Goal: Task Accomplishment & Management: Use online tool/utility

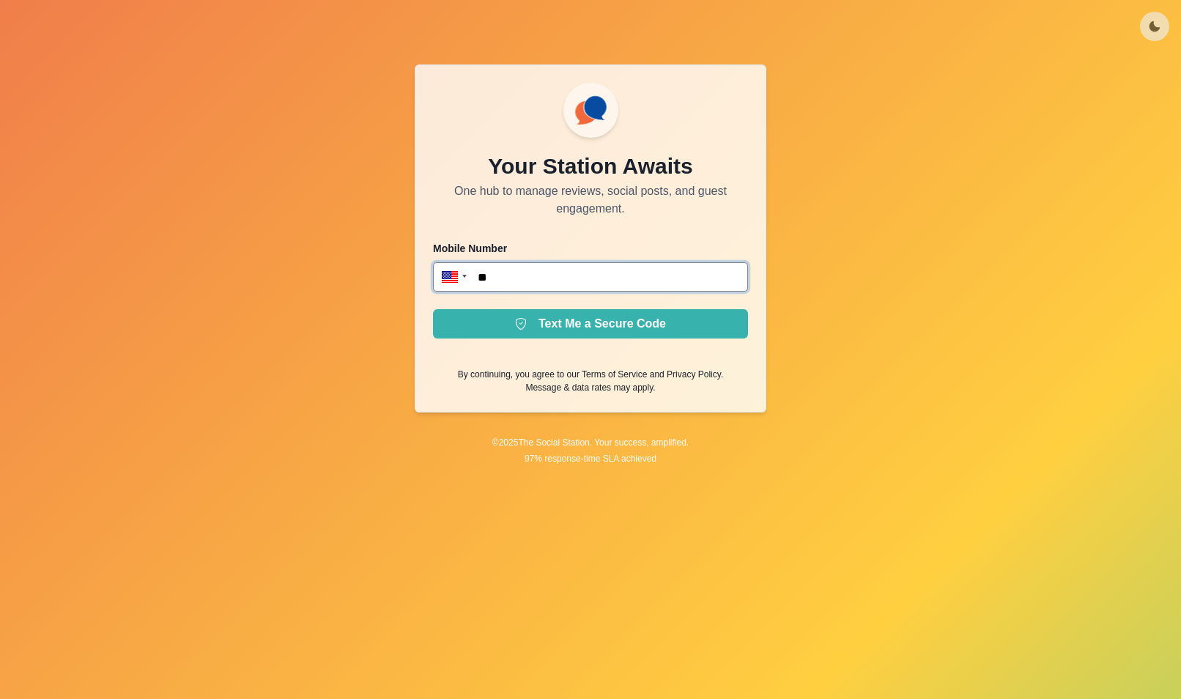
click at [544, 272] on input "**" at bounding box center [590, 276] width 315 height 29
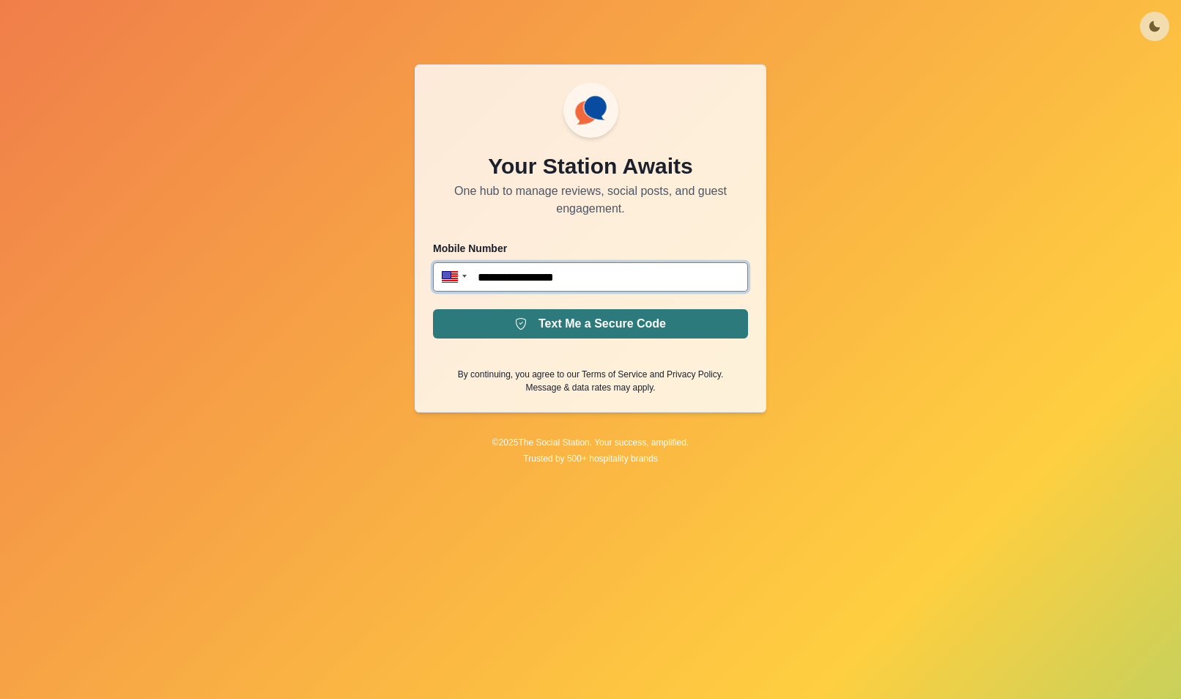
type input "**********"
click at [687, 336] on button "Text Me a Secure Code" at bounding box center [590, 323] width 315 height 29
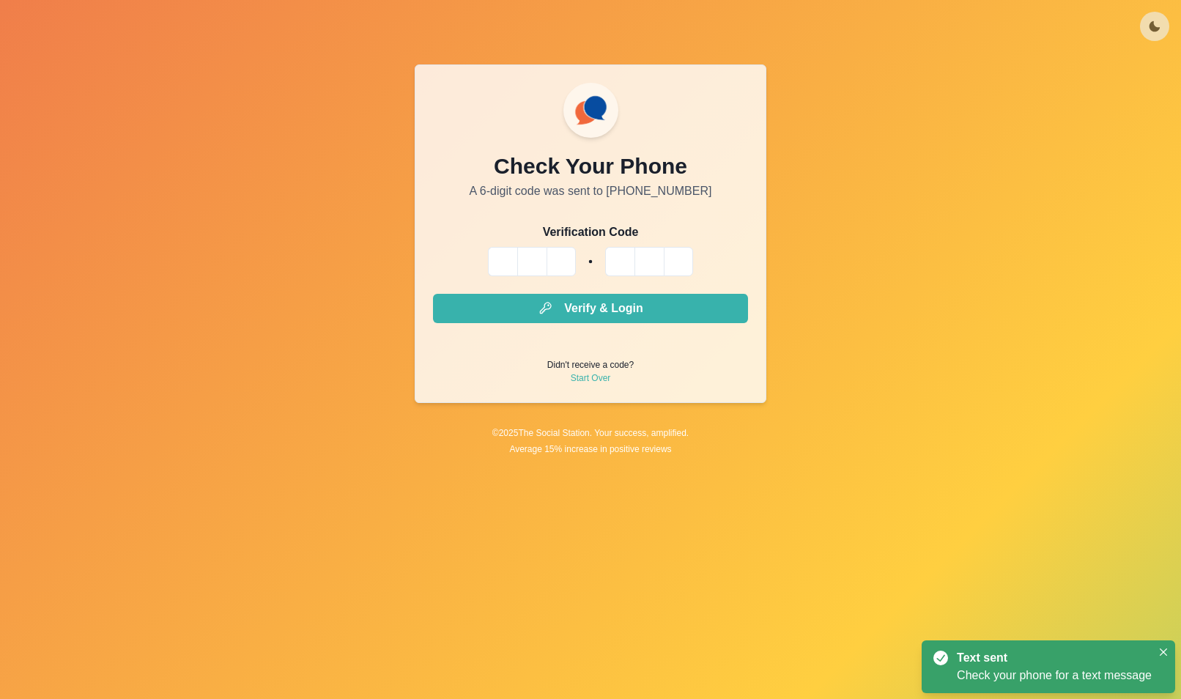
click at [500, 253] on input "Please enter your pin code" at bounding box center [502, 261] width 29 height 29
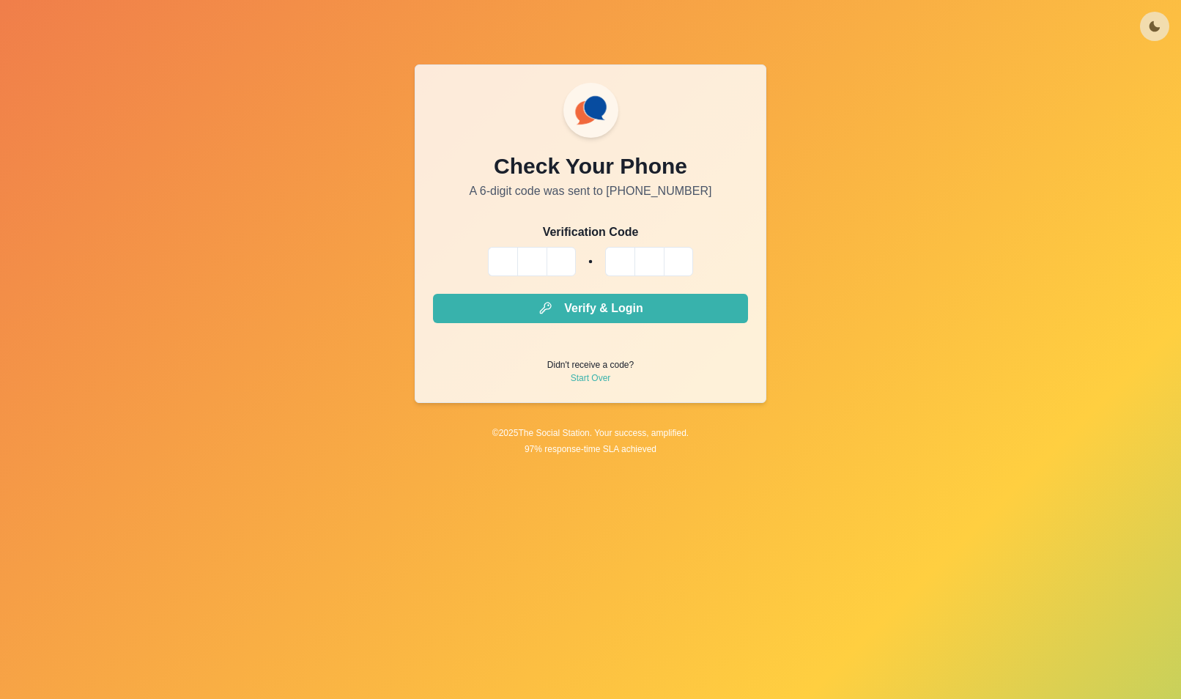
type input "*"
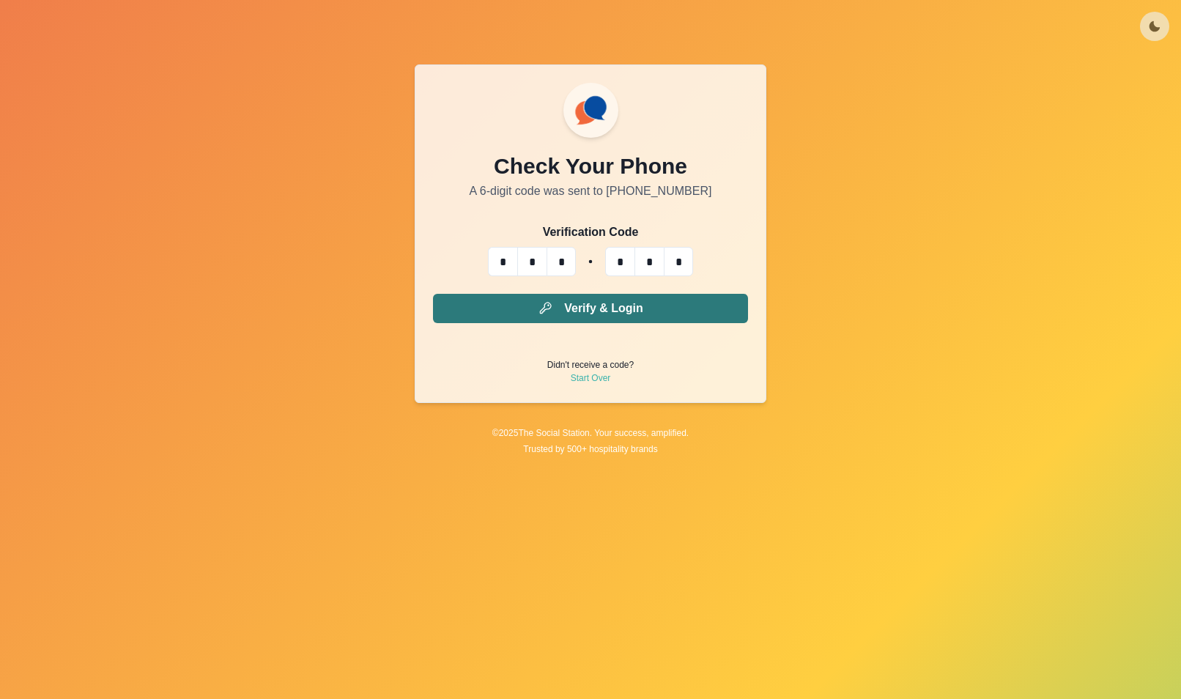
type input "*"
click at [518, 308] on button "Verify & Login" at bounding box center [590, 308] width 315 height 29
click at [500, 299] on button "Verify & Login" at bounding box center [590, 308] width 315 height 29
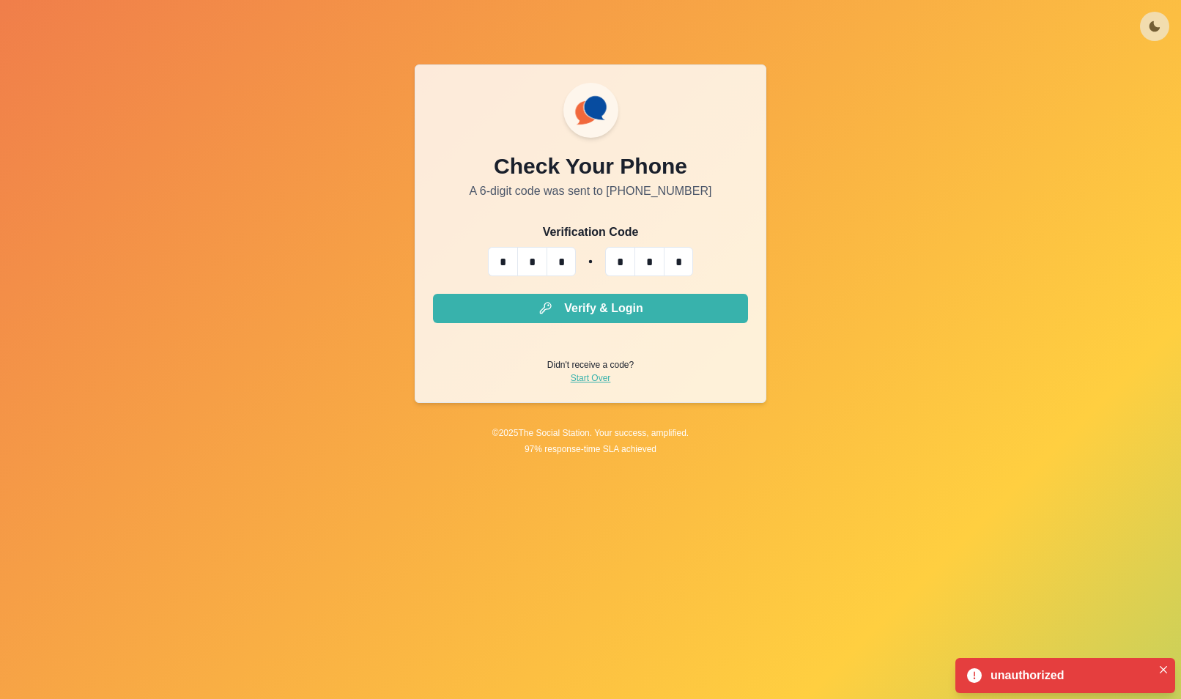
click at [590, 375] on link "Start Over" at bounding box center [591, 377] width 40 height 13
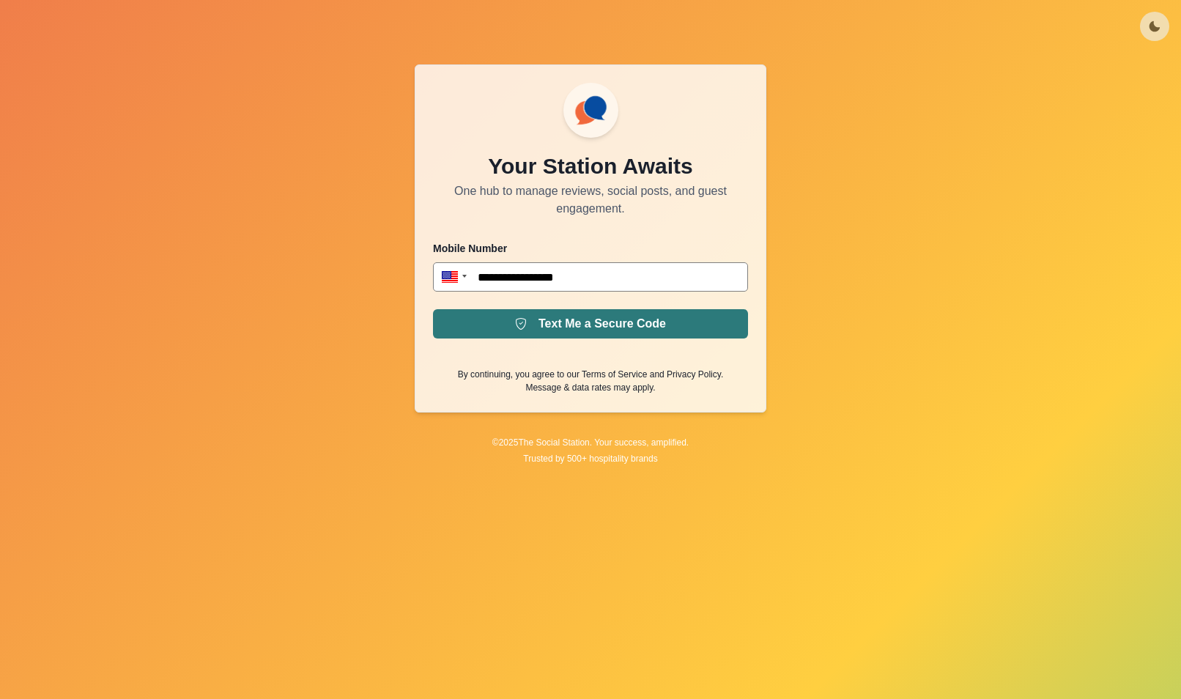
click at [578, 310] on button "Text Me a Secure Code" at bounding box center [590, 323] width 315 height 29
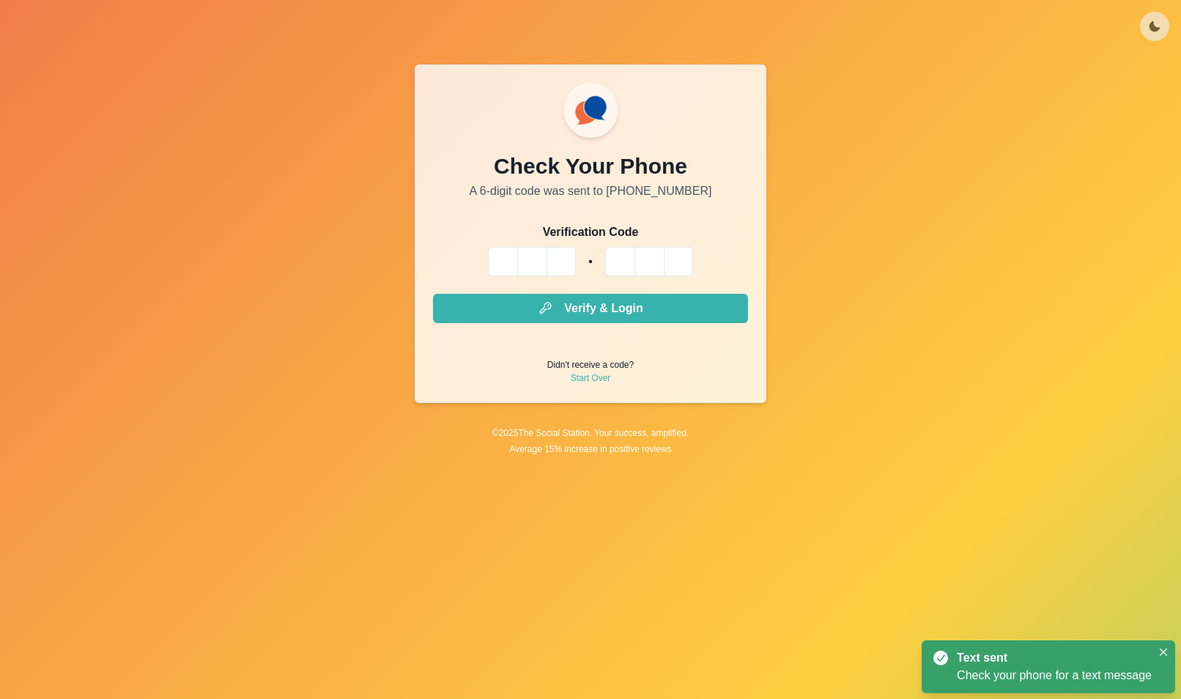
click at [489, 263] on input "Please enter your pin code" at bounding box center [502, 261] width 29 height 29
type input "*"
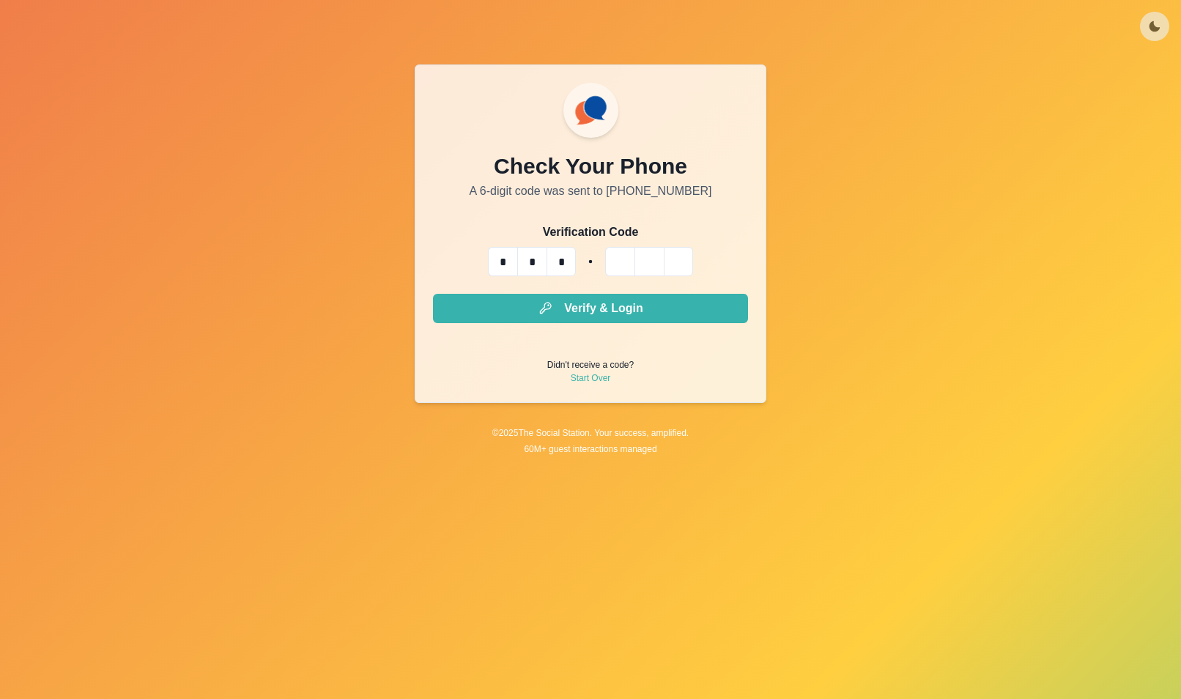
type input "*"
click at [521, 293] on form "Verification Code * * * * * * Verify & Login Didn't receive a code? Start Over" at bounding box center [590, 303] width 315 height 161
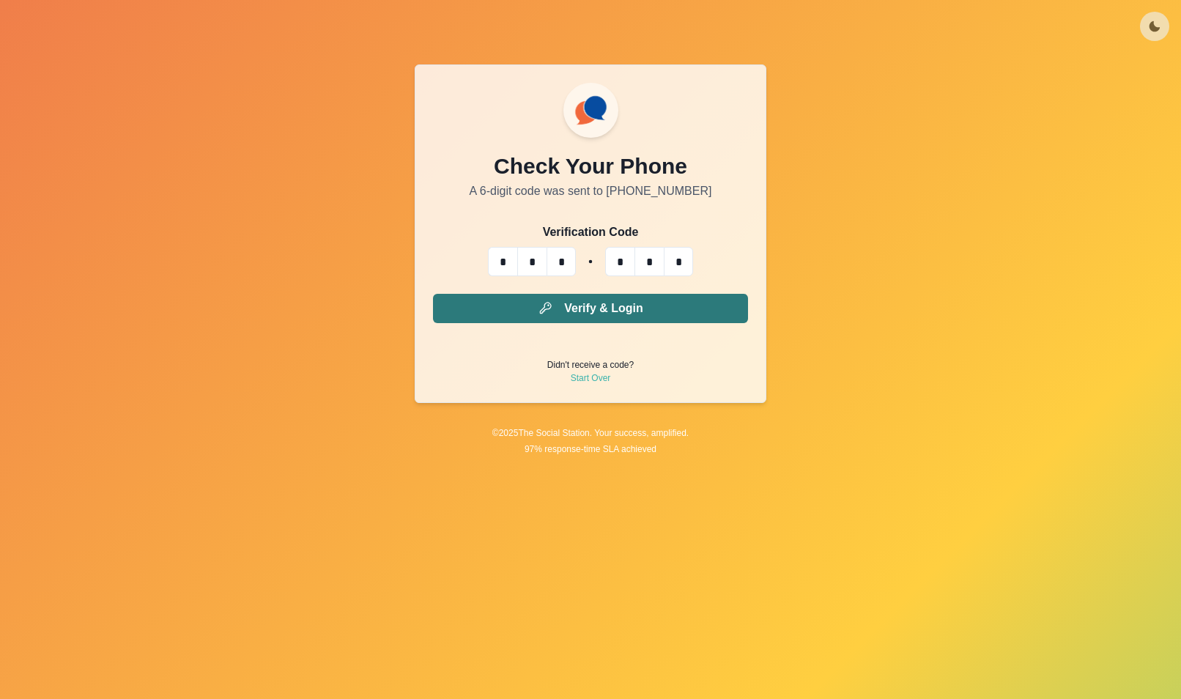
click at [541, 304] on icon "submit" at bounding box center [545, 308] width 21 height 21
click at [565, 322] on button "Verify & Login" at bounding box center [590, 308] width 315 height 29
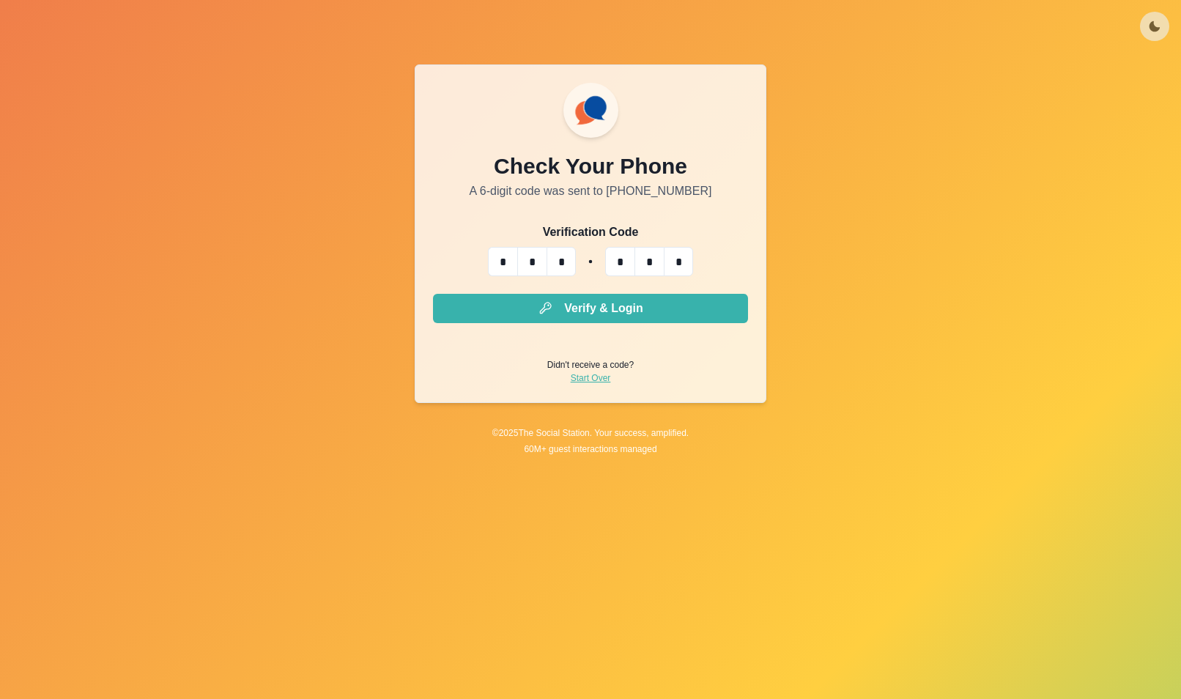
click at [595, 375] on link "Start Over" at bounding box center [591, 377] width 40 height 13
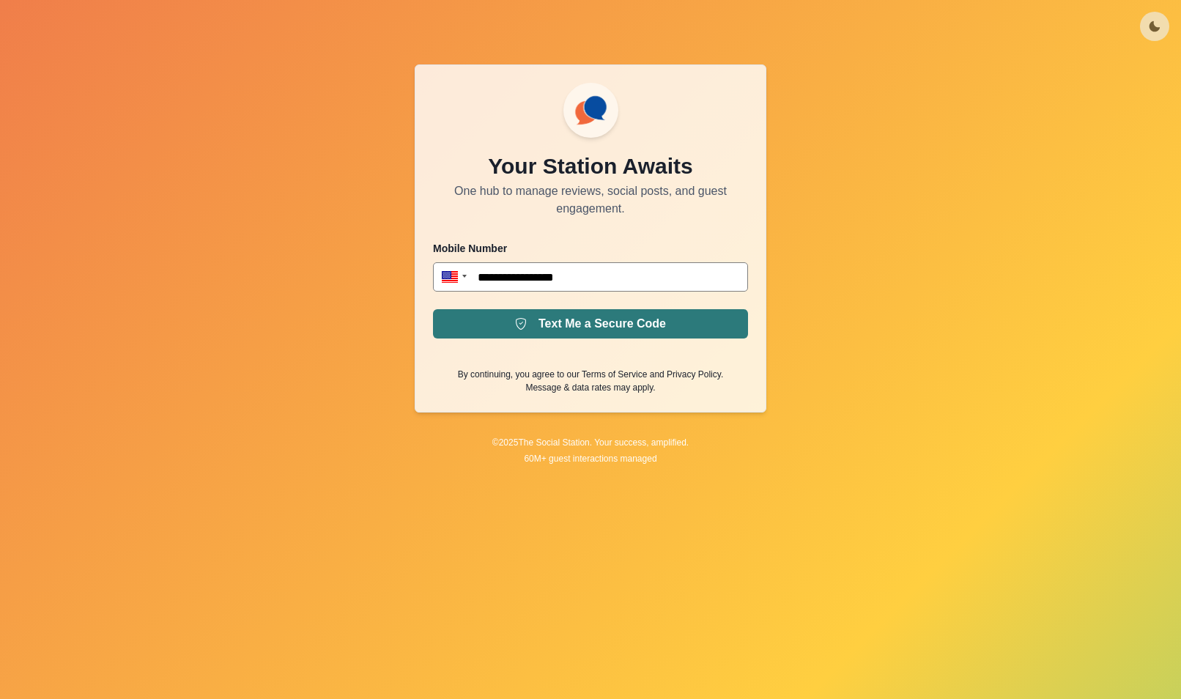
click at [516, 319] on button "Text Me a Secure Code" at bounding box center [590, 323] width 315 height 29
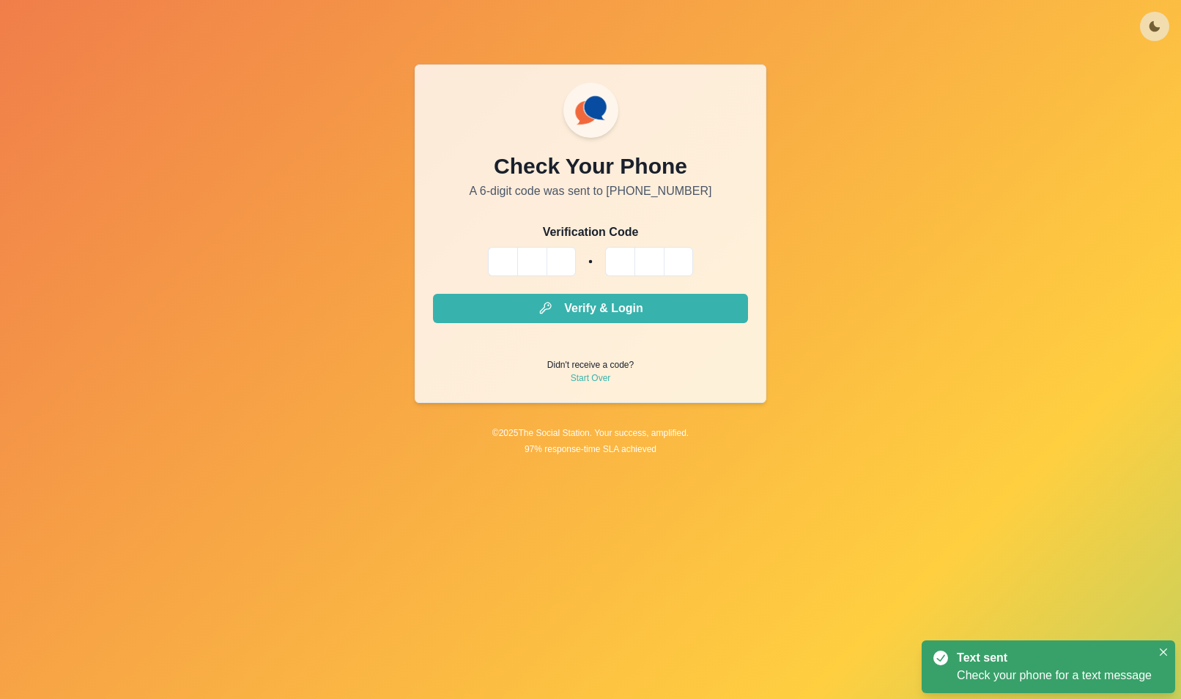
click at [498, 259] on input "Please enter your pin code" at bounding box center [502, 261] width 29 height 29
type input "*"
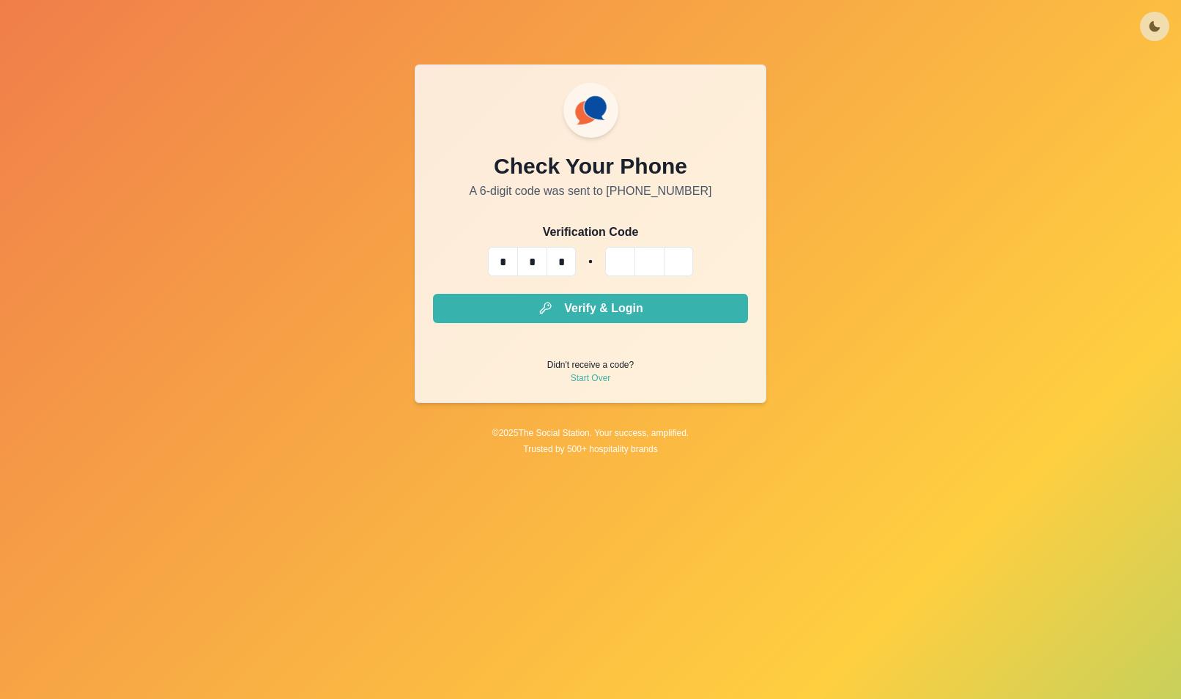
type input "*"
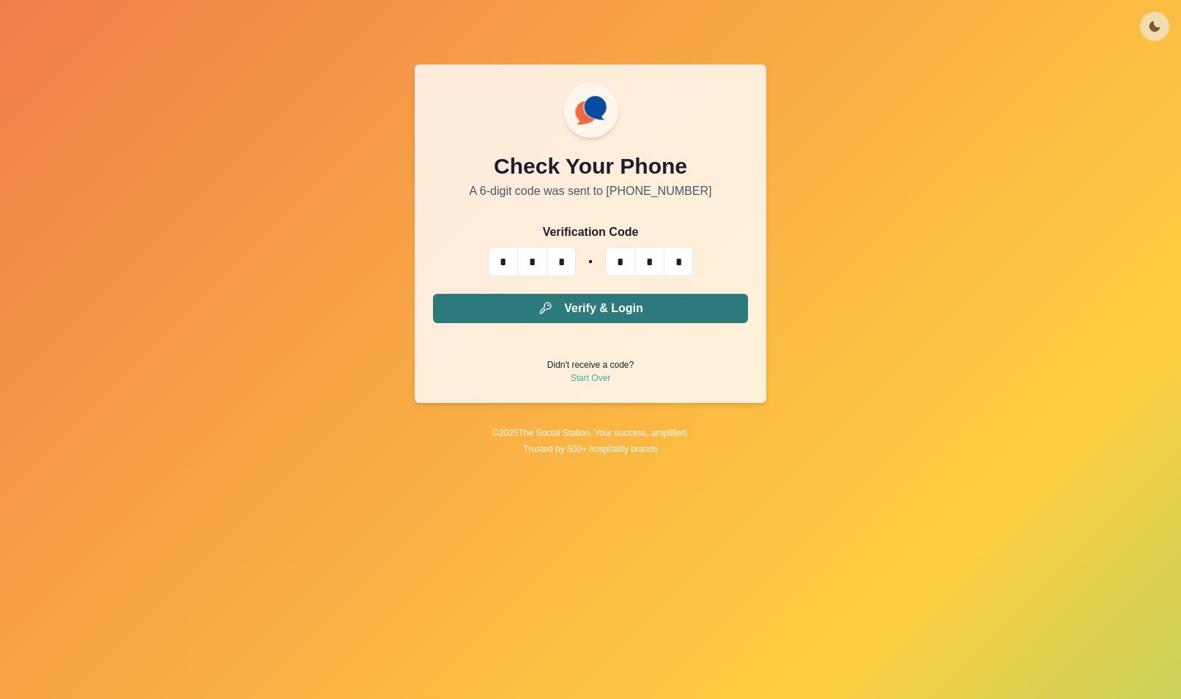
type input "*"
click at [513, 300] on button "Verify & Login" at bounding box center [590, 308] width 315 height 29
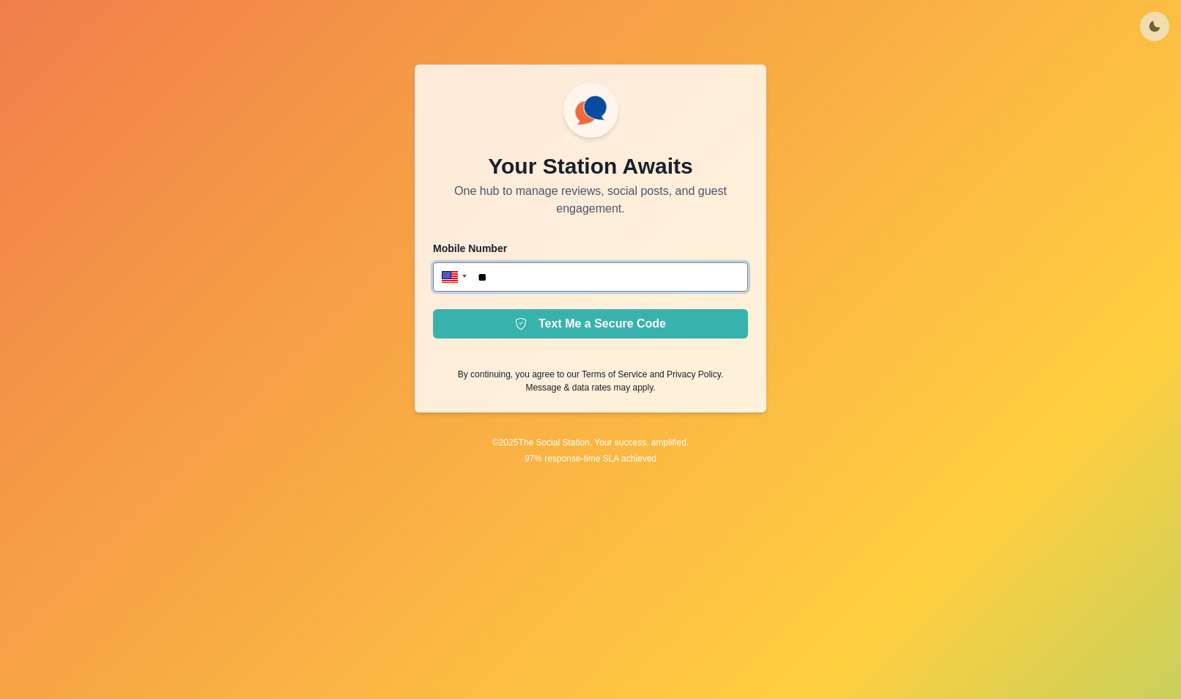
click at [512, 280] on input "**" at bounding box center [590, 276] width 315 height 29
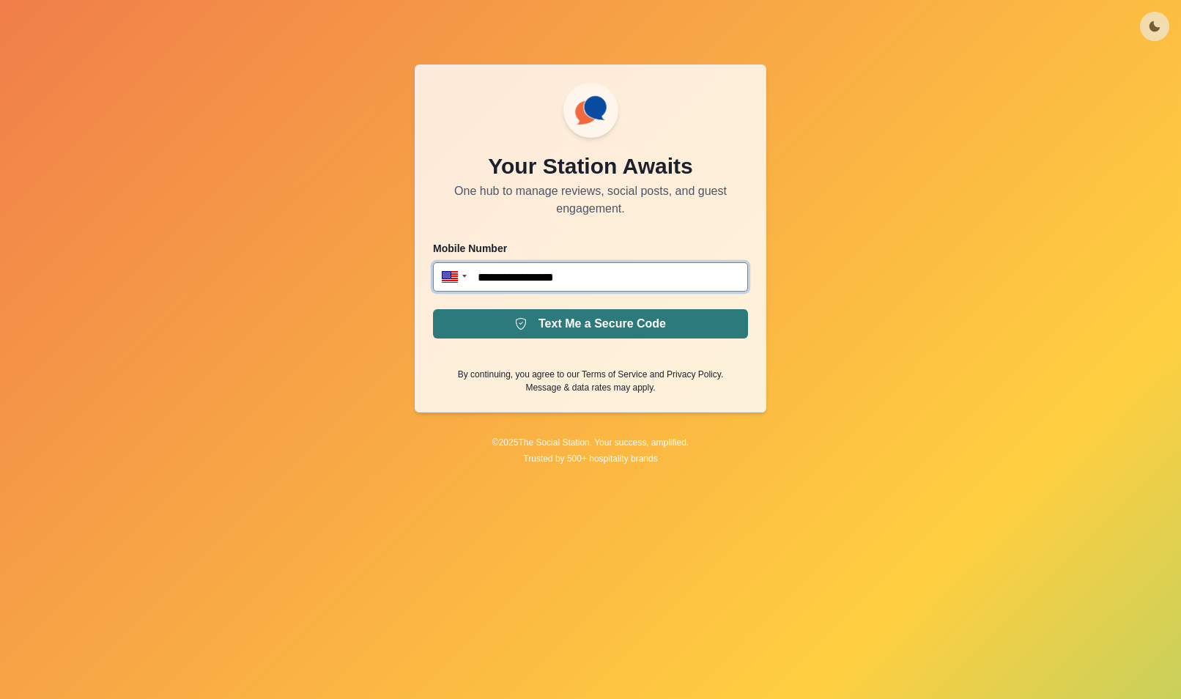
type input "**********"
click at [479, 314] on button "Text Me a Secure Code" at bounding box center [590, 323] width 315 height 29
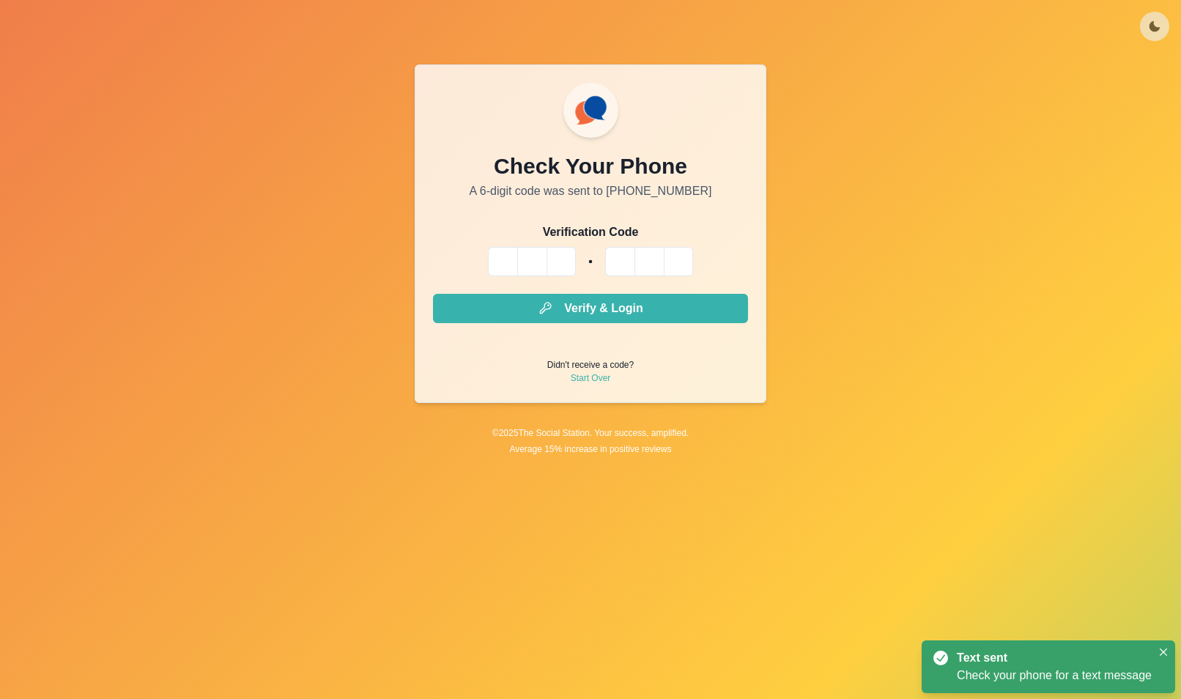
click at [512, 266] on input "Please enter your pin code" at bounding box center [502, 261] width 29 height 29
type input "*"
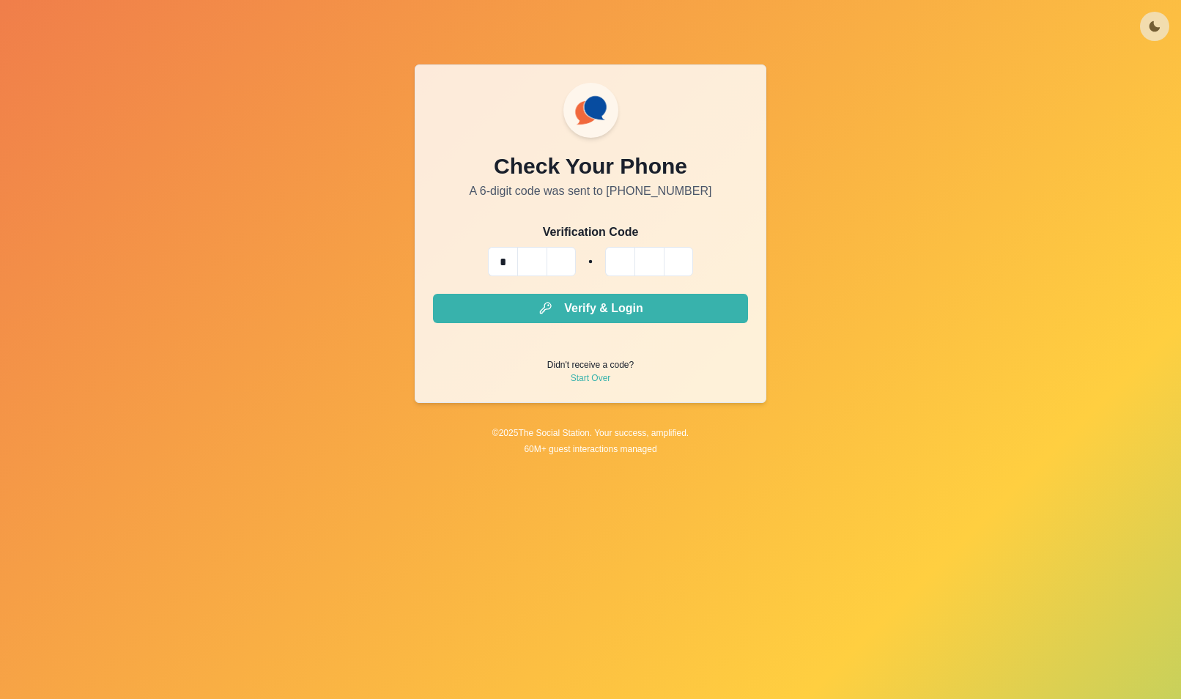
type input "*"
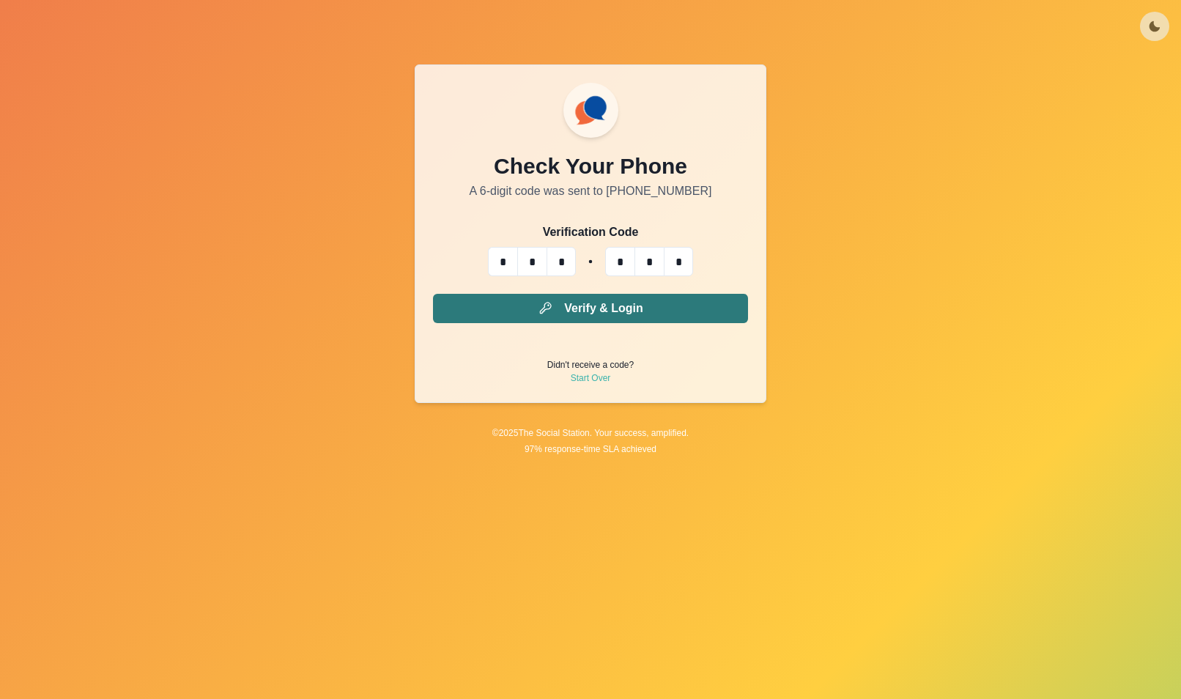
click at [479, 310] on button "Verify & Login" at bounding box center [590, 308] width 315 height 29
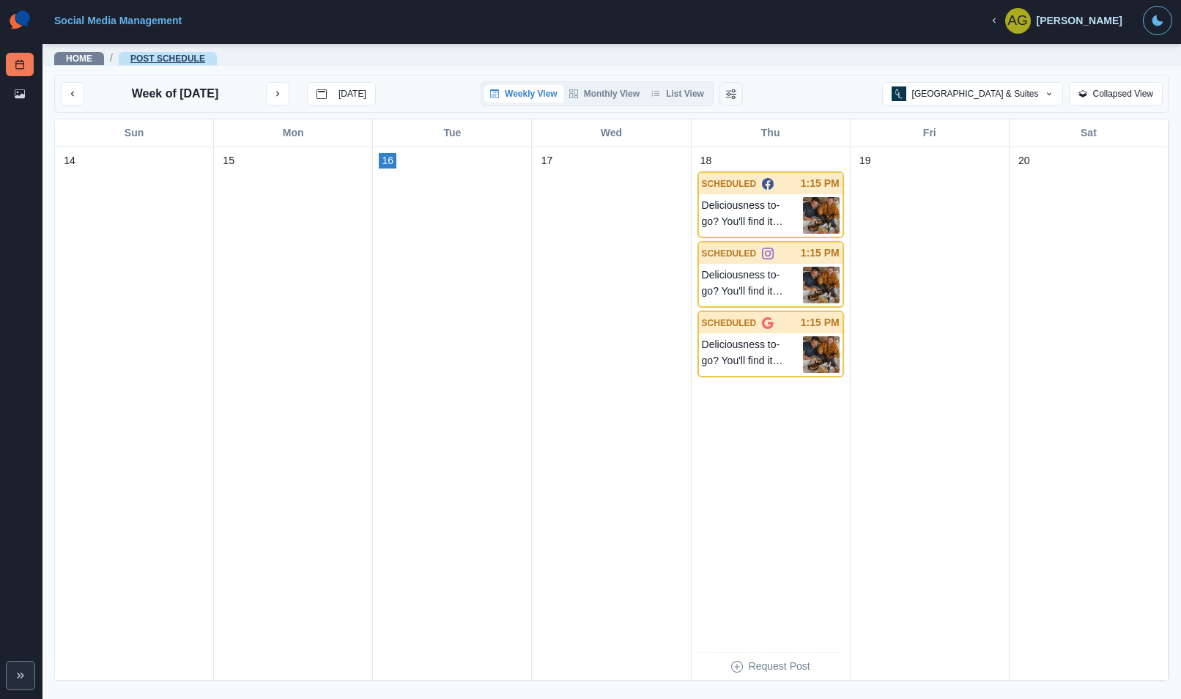
click at [135, 59] on link "Post Schedule" at bounding box center [167, 58] width 75 height 10
click at [71, 56] on link "Home" at bounding box center [79, 58] width 26 height 10
click at [12, 91] on link "Media Library" at bounding box center [20, 93] width 28 height 23
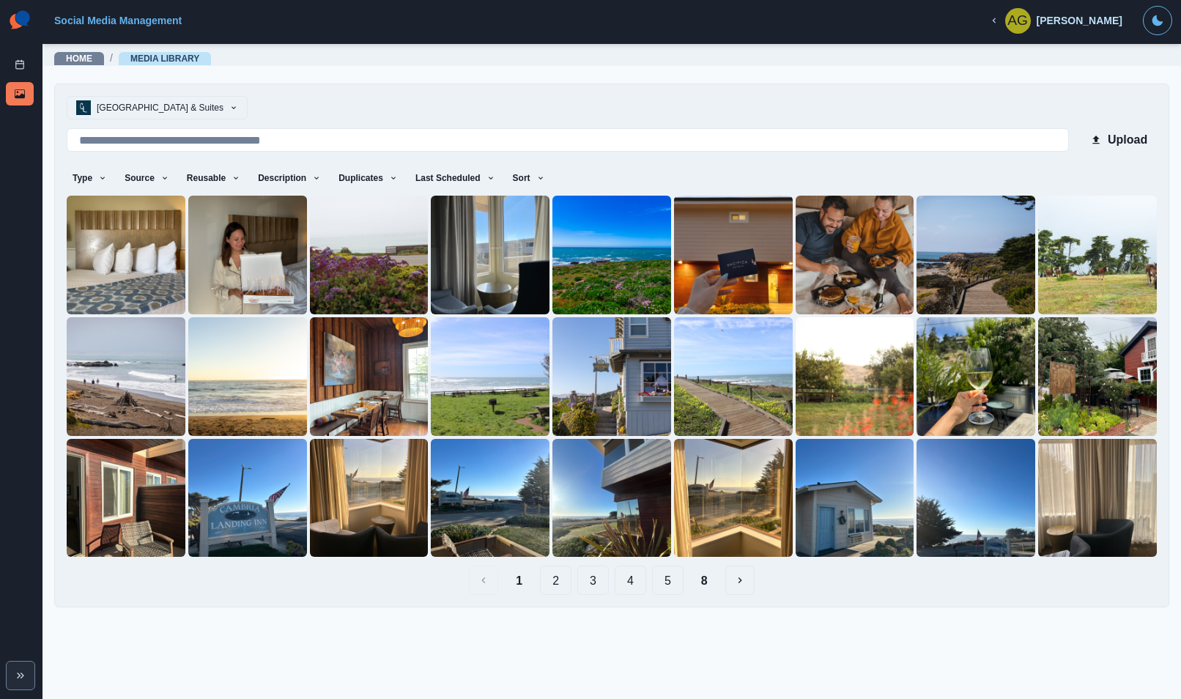
click at [212, 106] on button "[GEOGRAPHIC_DATA] & Suites" at bounding box center [157, 107] width 181 height 23
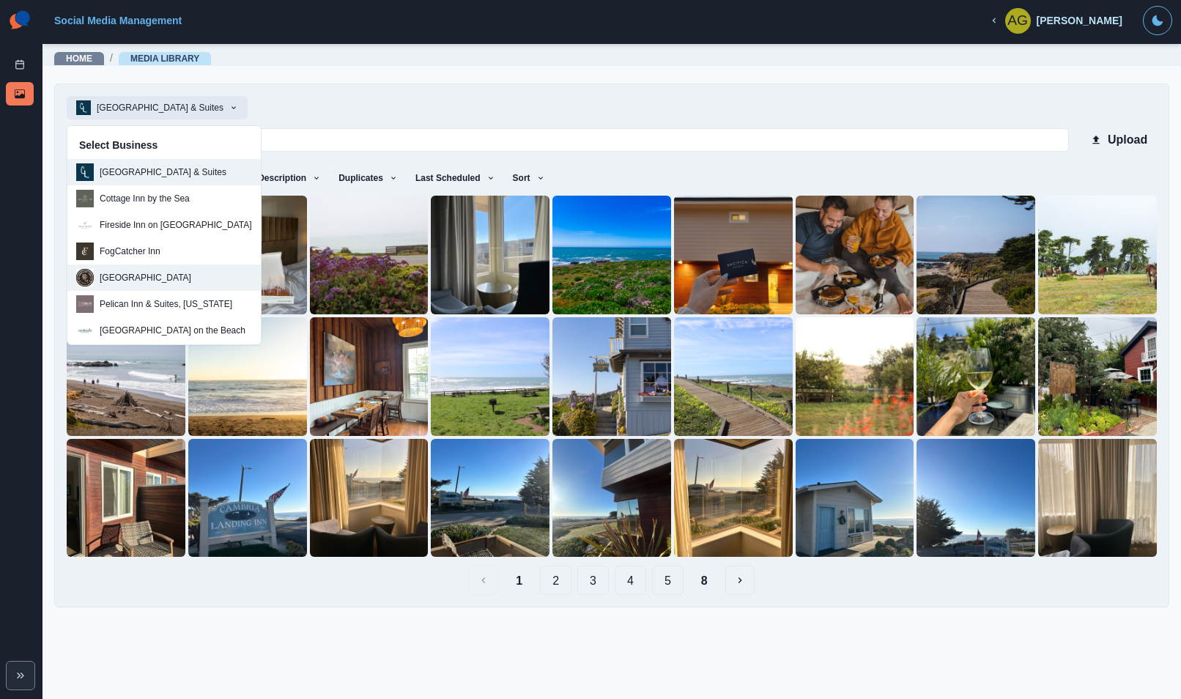
click at [182, 275] on button "[GEOGRAPHIC_DATA]" at bounding box center [163, 277] width 193 height 26
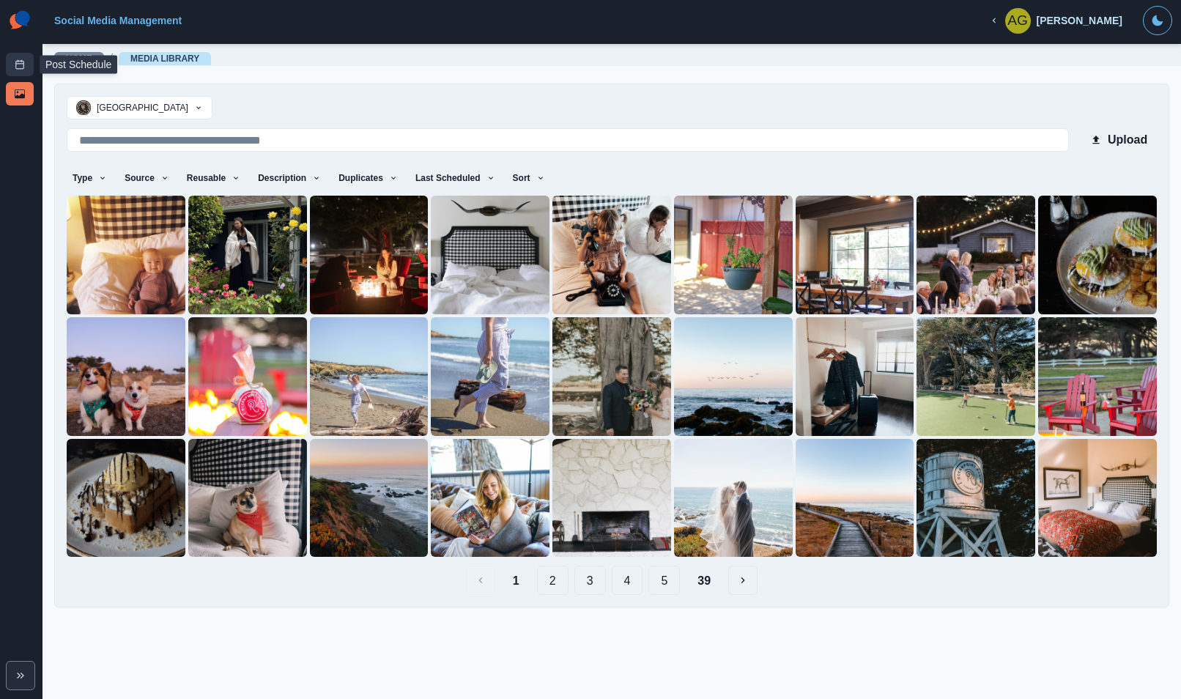
click at [23, 70] on link "Post Schedule" at bounding box center [20, 64] width 28 height 23
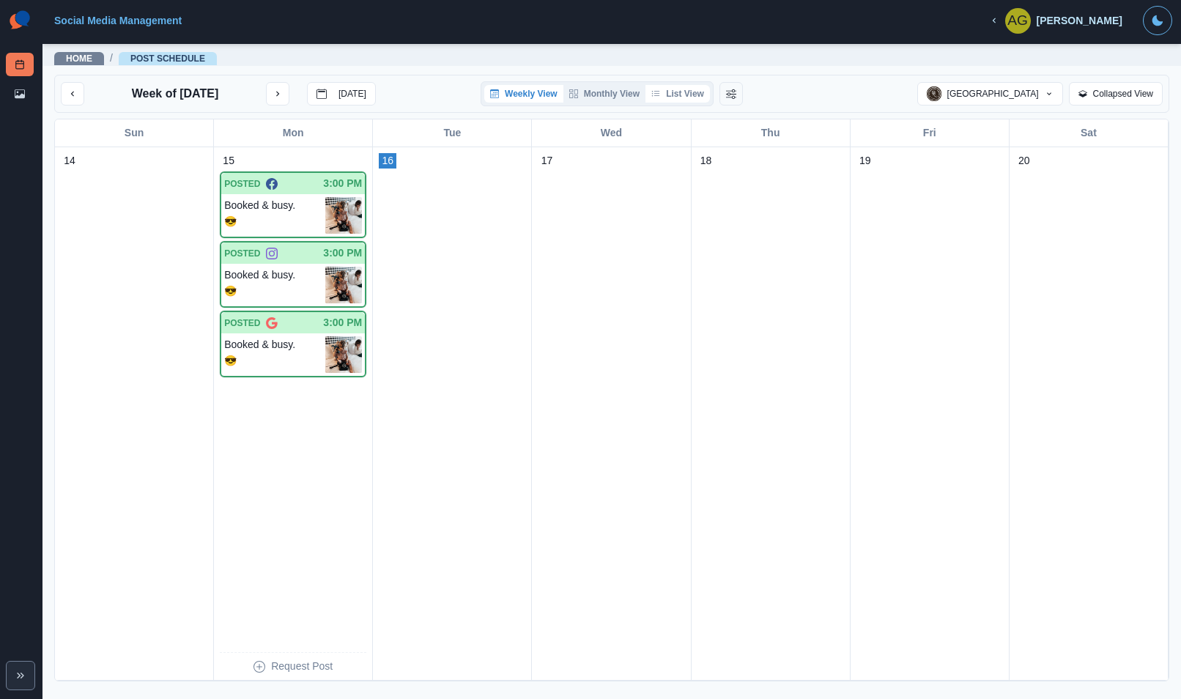
click at [691, 89] on button "List View" at bounding box center [677, 94] width 64 height 18
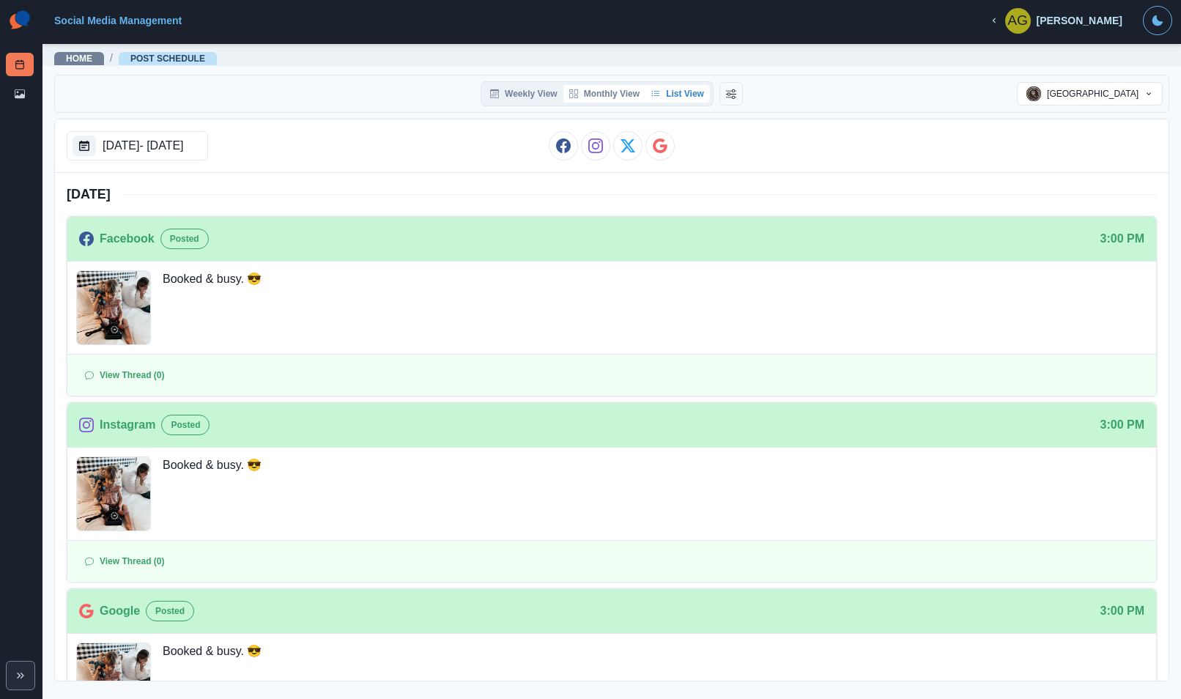
click at [622, 89] on button "Monthly View" at bounding box center [604, 94] width 82 height 18
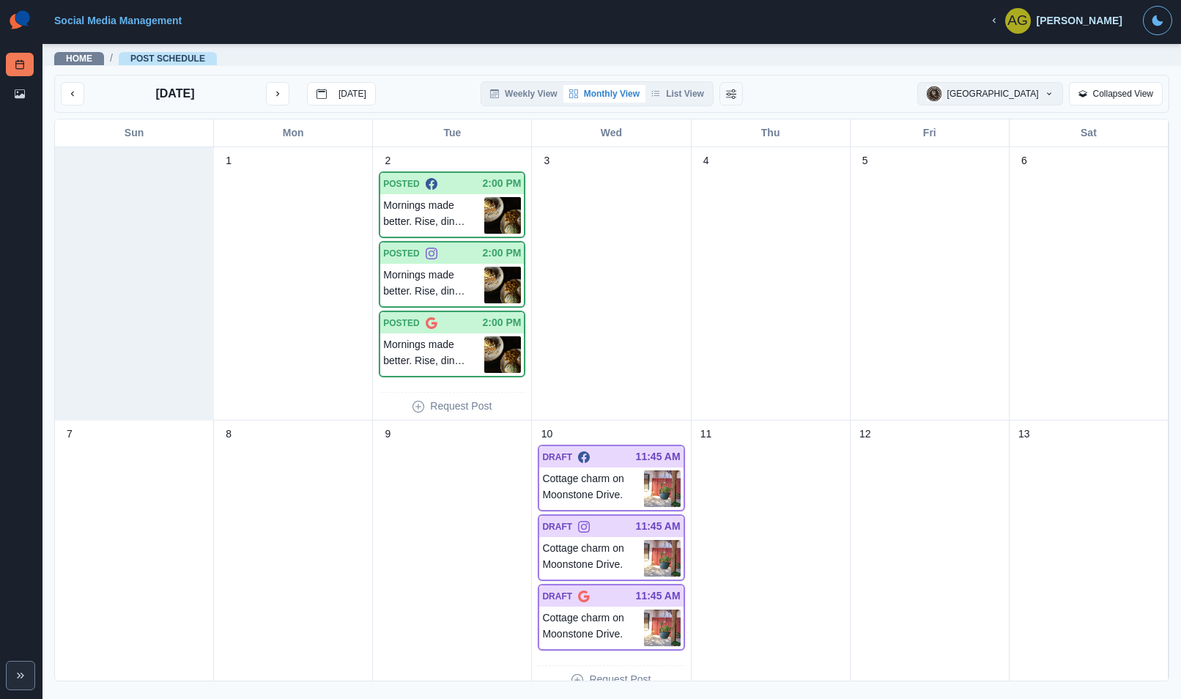
click at [990, 92] on button "[GEOGRAPHIC_DATA]" at bounding box center [990, 93] width 146 height 23
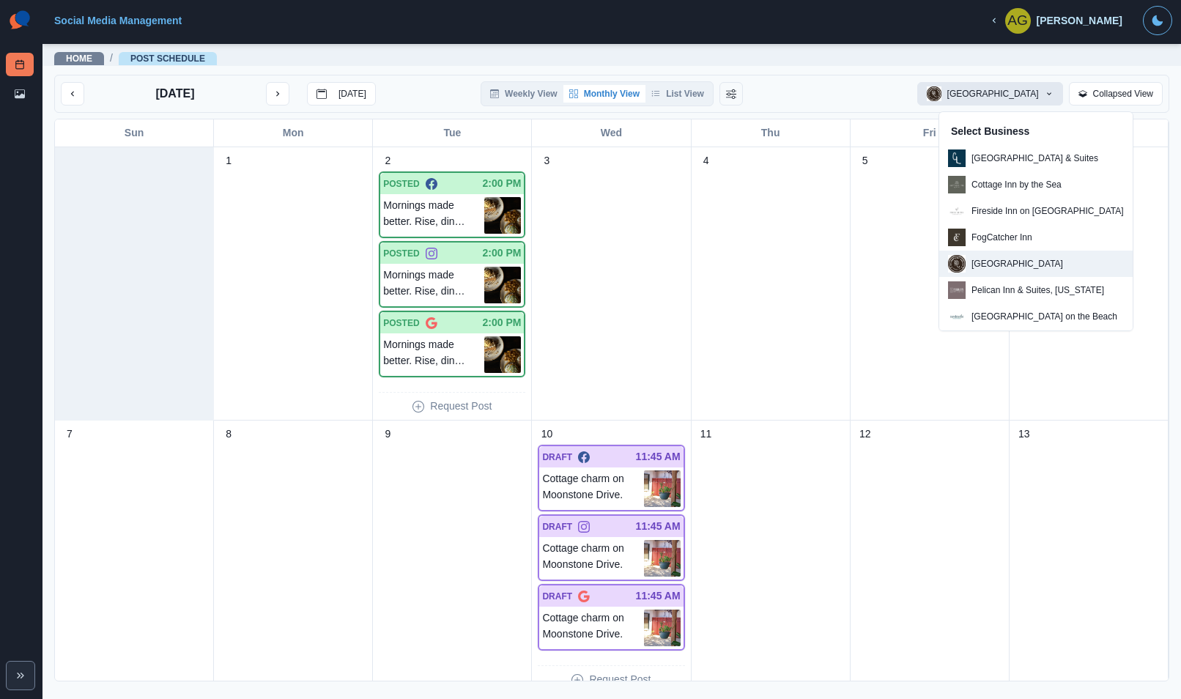
click at [862, 67] on div "Home / Post Schedule" at bounding box center [611, 55] width 1138 height 26
